Goal: Entertainment & Leisure: Consume media (video, audio)

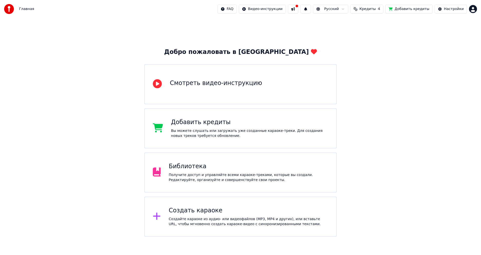
click at [247, 178] on div "Получите доступ и управляйте всеми караоке-треками, которые вы создали. Редакти…" at bounding box center [249, 177] width 160 height 10
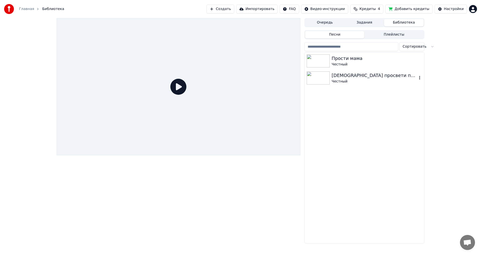
click at [392, 73] on div "[DEMOGRAPHIC_DATA] просвети путь" at bounding box center [374, 75] width 85 height 7
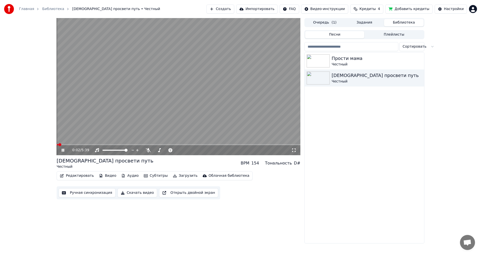
click at [295, 153] on div "0:02 / 5:39" at bounding box center [179, 150] width 244 height 10
click at [296, 152] on div "0:02 / 5:39" at bounding box center [179, 150] width 240 height 5
click at [296, 149] on icon at bounding box center [294, 150] width 5 height 4
